Goal: Register for event/course

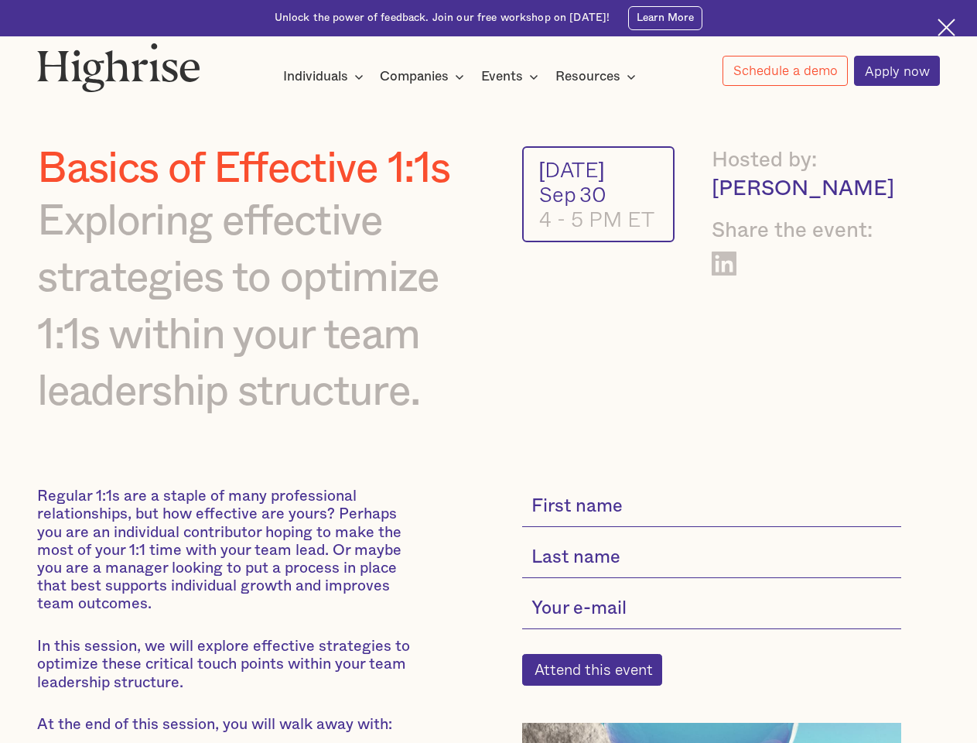
click at [323, 77] on div "Individuals" at bounding box center [315, 76] width 65 height 19
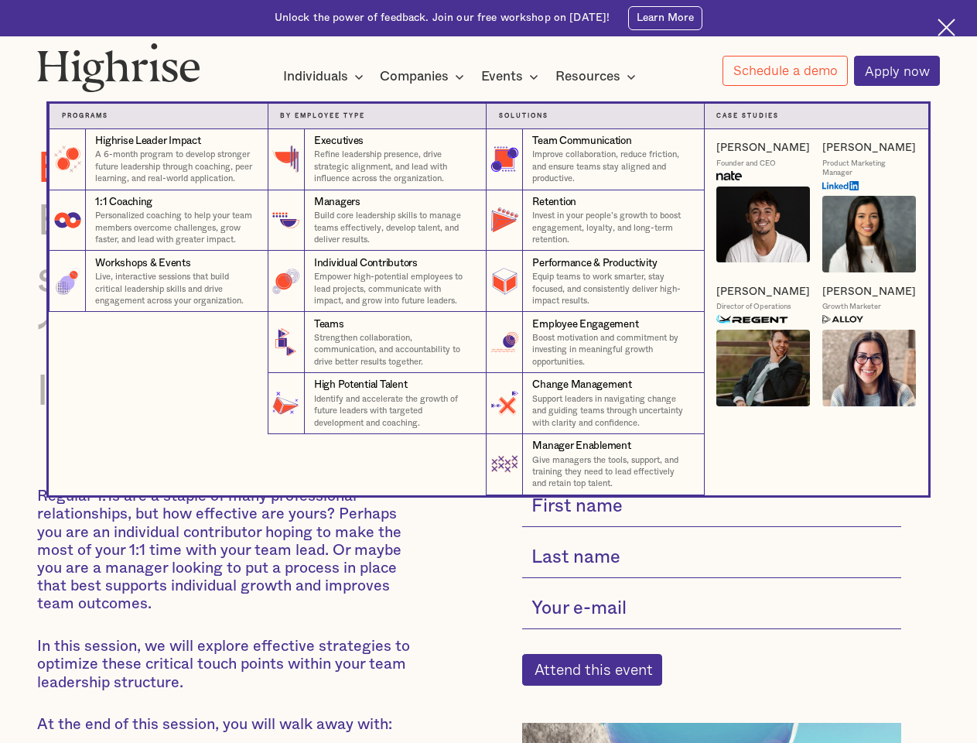
click at [425, 77] on div "Companies" at bounding box center [414, 76] width 69 height 19
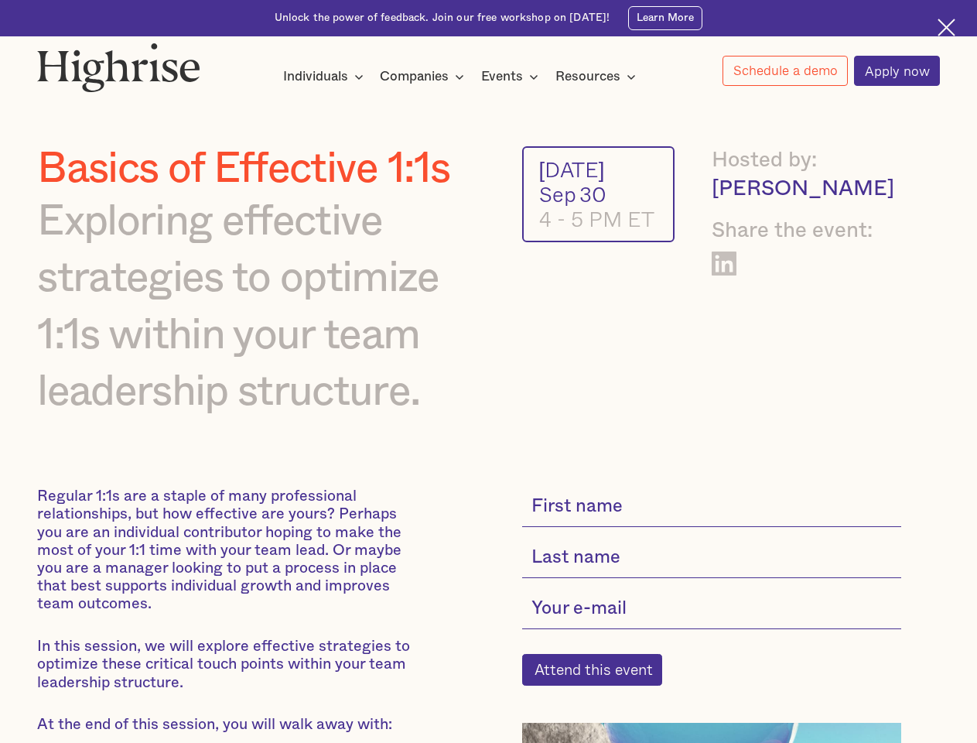
click at [514, 77] on div "Events" at bounding box center [502, 76] width 42 height 19
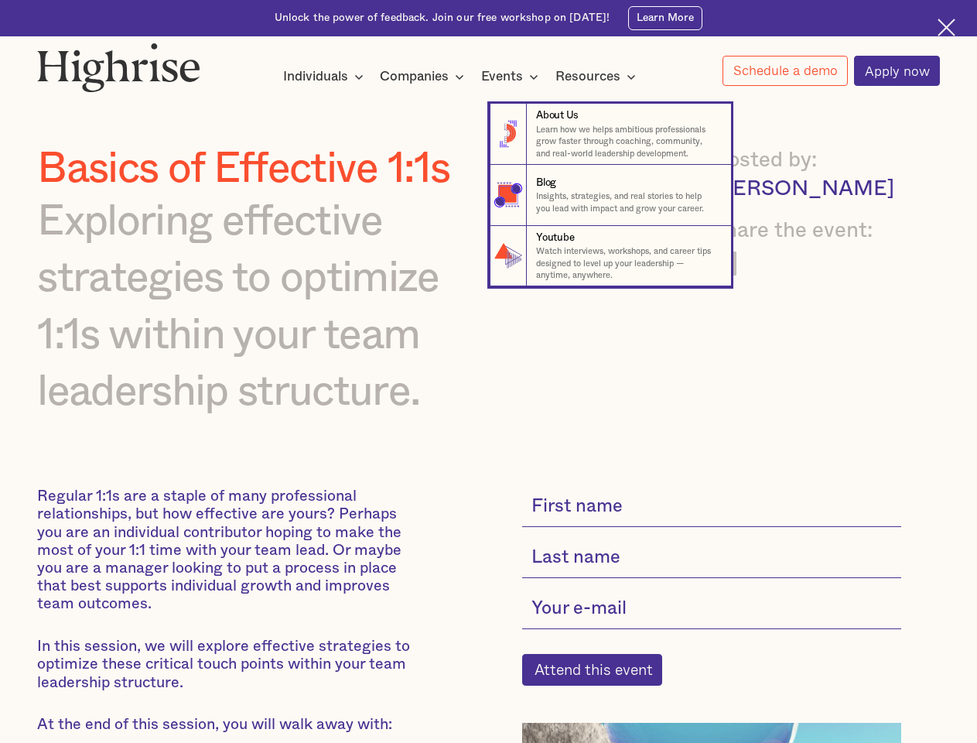
click at [600, 77] on div "Resources" at bounding box center [588, 76] width 65 height 19
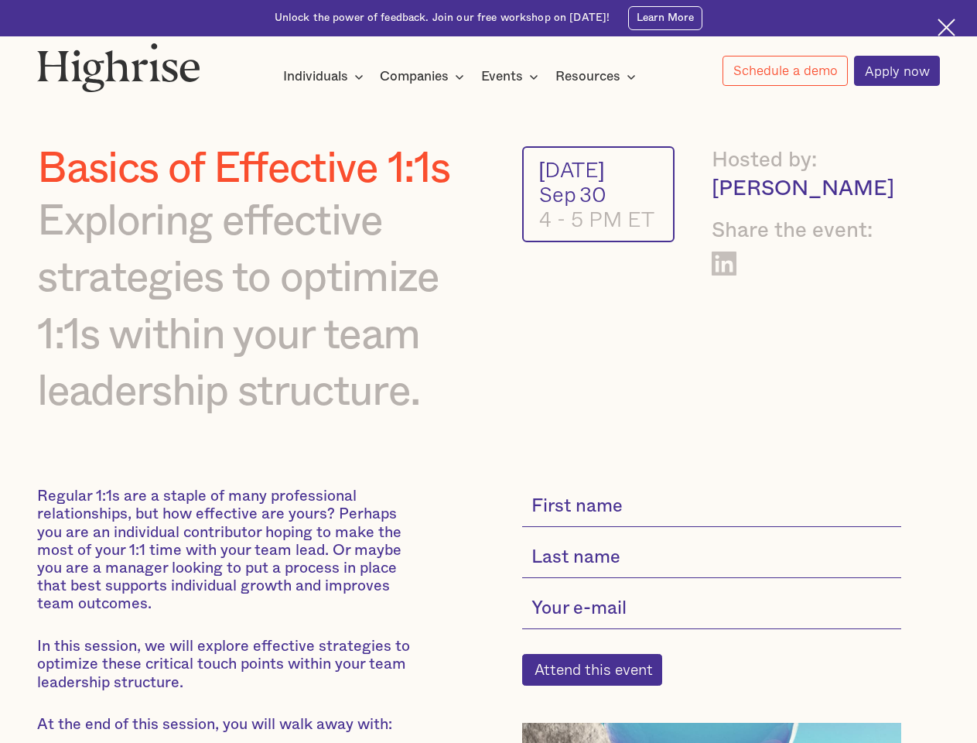
click at [785, 71] on link "Schedule a demo" at bounding box center [785, 71] width 125 height 30
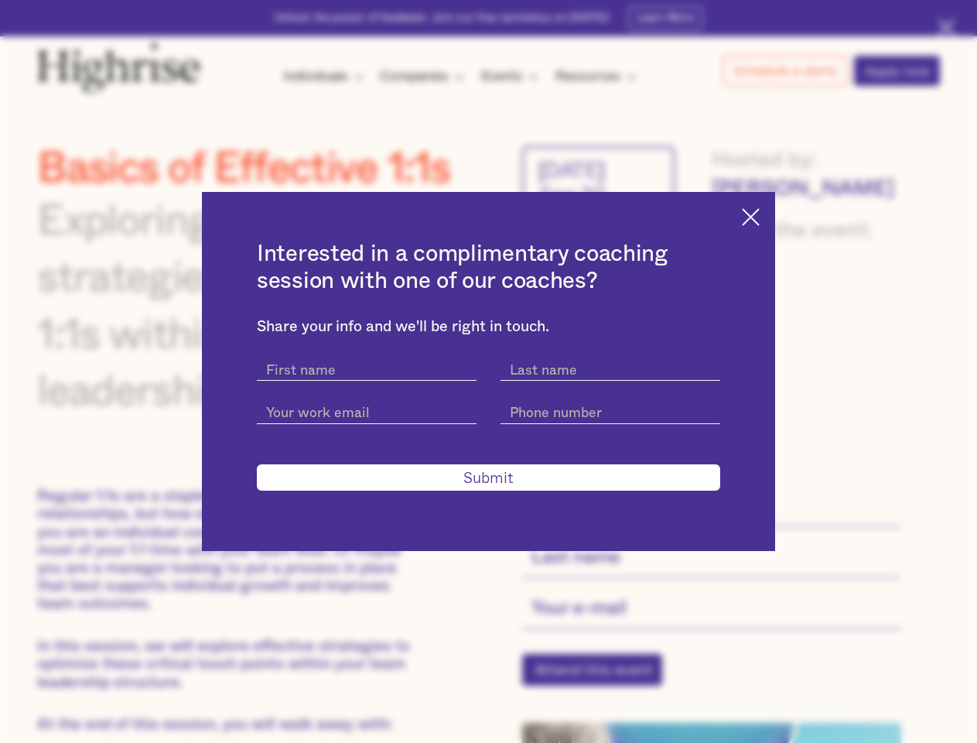
click at [600, 679] on div "Interested in a complimentary coaching session with one of our coaches? Share y…" at bounding box center [488, 371] width 977 height 743
